Goal: Task Accomplishment & Management: Manage account settings

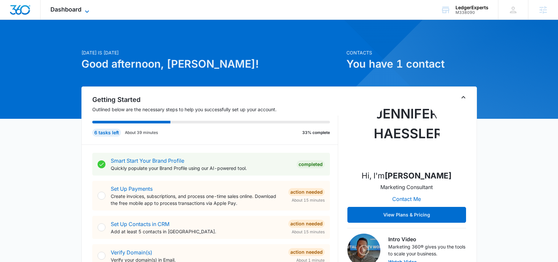
click at [78, 7] on span "Dashboard" at bounding box center [65, 9] width 31 height 7
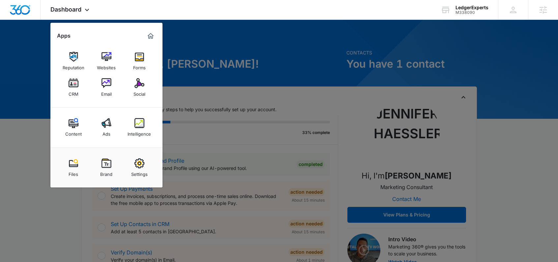
click at [246, 59] on div at bounding box center [279, 131] width 558 height 262
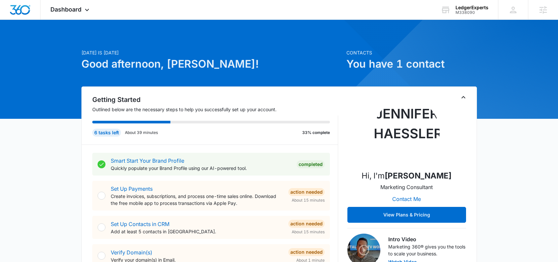
click at [75, 17] on div "Dashboard Apps Reputation Websites Forms CRM Email Social Content Ads Intellige…" at bounding box center [71, 9] width 60 height 19
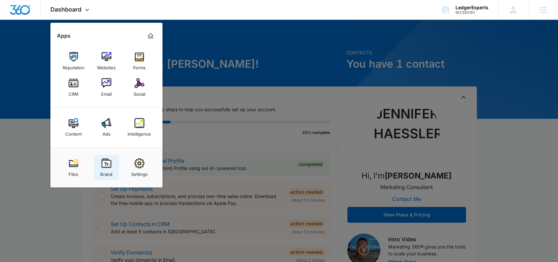
click at [103, 165] on img at bounding box center [106, 163] width 10 height 10
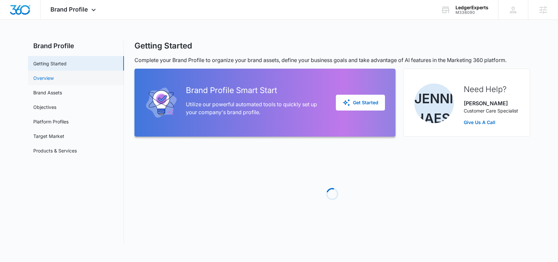
click at [54, 79] on link "Overview" at bounding box center [43, 77] width 20 height 7
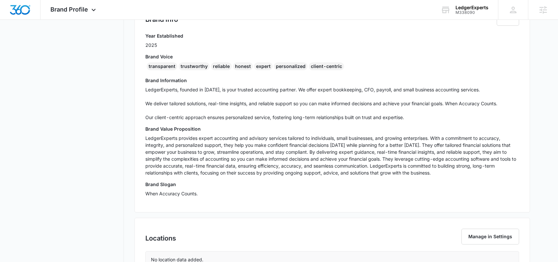
scroll to position [149, 0]
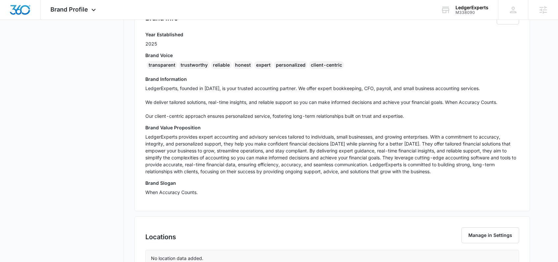
drag, startPoint x: 445, startPoint y: 171, endPoint x: 141, endPoint y: 135, distance: 306.2
click at [141, 135] on div "Brand Info Edit Year Established 2025 Brand Voice transparent trustworthy relia…" at bounding box center [331, 104] width 395 height 213
copy p "LedgerExperts provides expert accounting and advisory services tailored to indi…"
click at [367, 200] on div "Brand Info Edit Year Established 2025 Brand Voice transparent trustworthy relia…" at bounding box center [331, 104] width 395 height 213
